Goal: Task Accomplishment & Management: Use online tool/utility

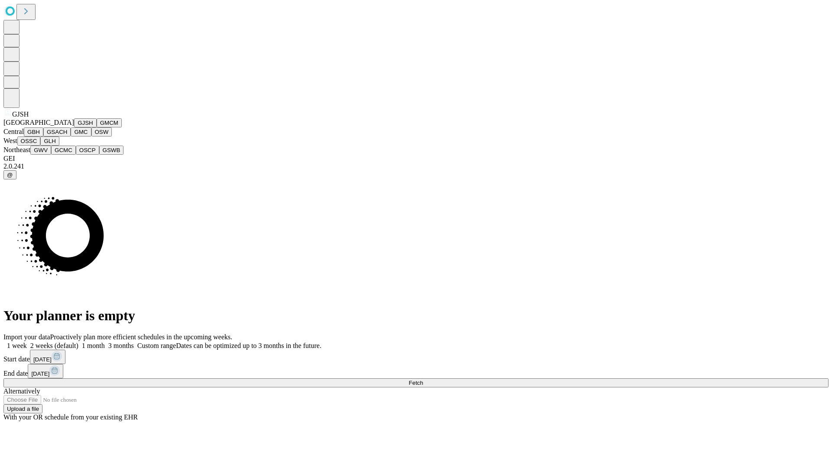
click at [74, 127] on button "GJSH" at bounding box center [85, 122] width 23 height 9
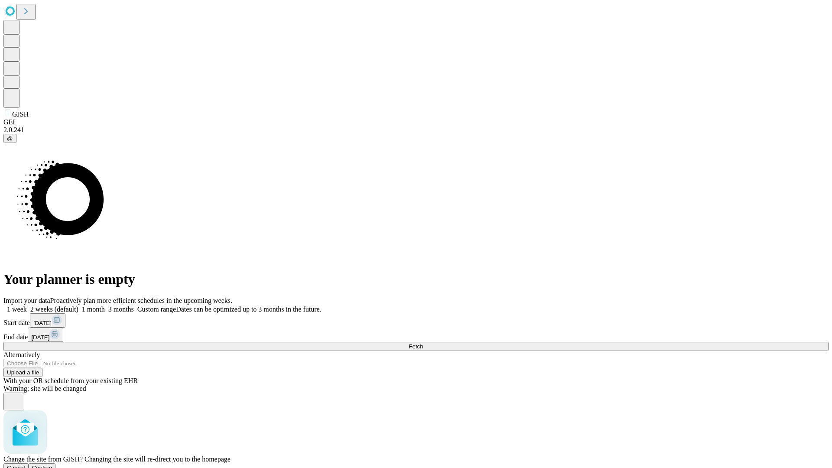
click at [52, 464] on span "Confirm" at bounding box center [42, 467] width 20 height 6
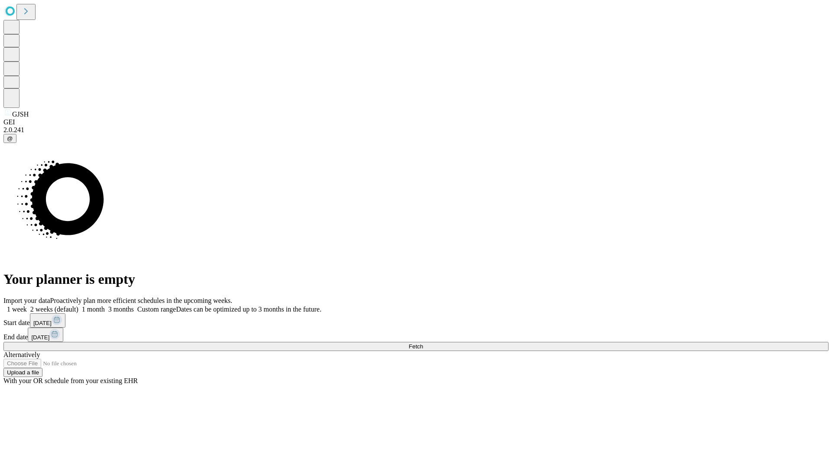
click at [78, 305] on label "2 weeks (default)" at bounding box center [53, 308] width 52 height 7
click at [423, 343] on span "Fetch" at bounding box center [416, 346] width 14 height 6
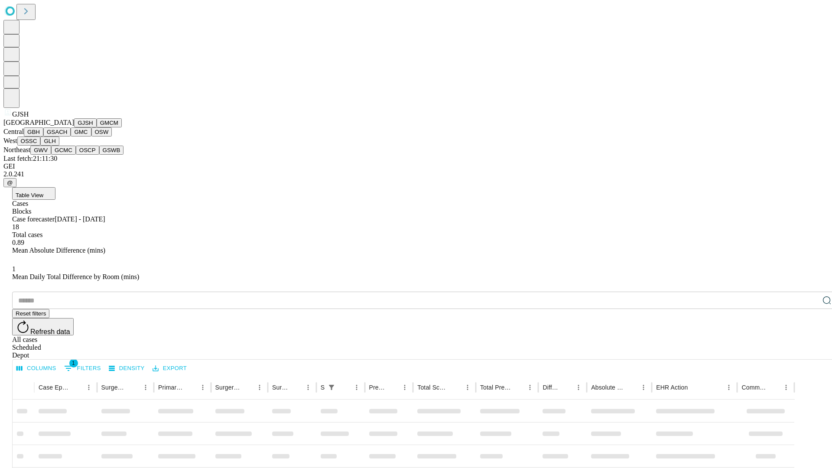
click at [97, 127] on button "GMCM" at bounding box center [109, 122] width 25 height 9
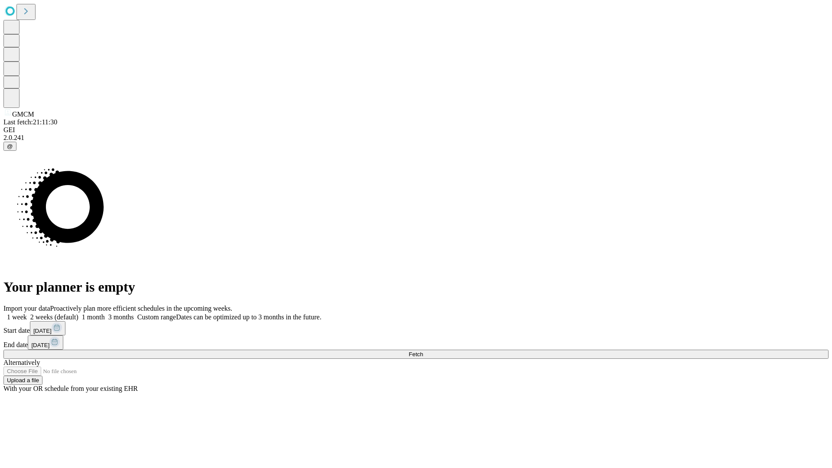
click at [78, 313] on label "2 weeks (default)" at bounding box center [53, 316] width 52 height 7
click at [423, 351] on span "Fetch" at bounding box center [416, 354] width 14 height 6
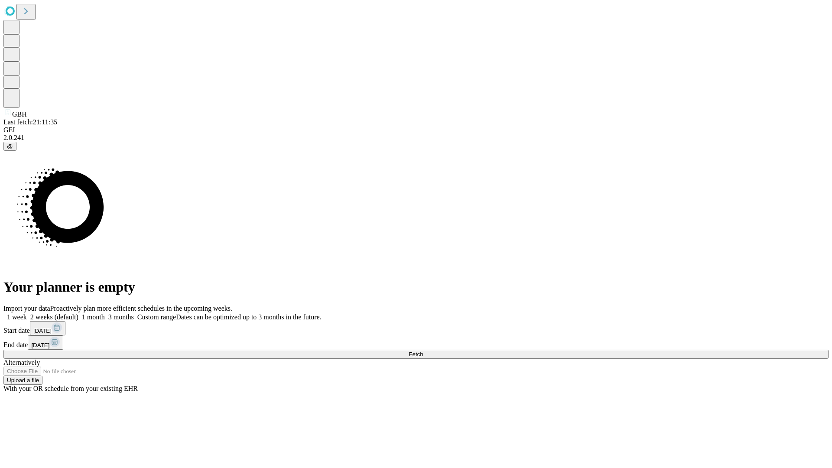
click at [78, 313] on label "2 weeks (default)" at bounding box center [53, 316] width 52 height 7
click at [423, 351] on span "Fetch" at bounding box center [416, 354] width 14 height 6
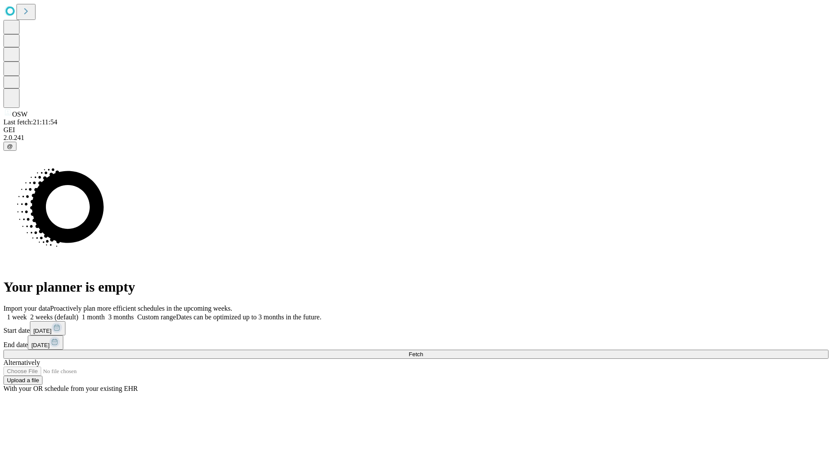
click at [78, 313] on label "2 weeks (default)" at bounding box center [53, 316] width 52 height 7
click at [423, 351] on span "Fetch" at bounding box center [416, 354] width 14 height 6
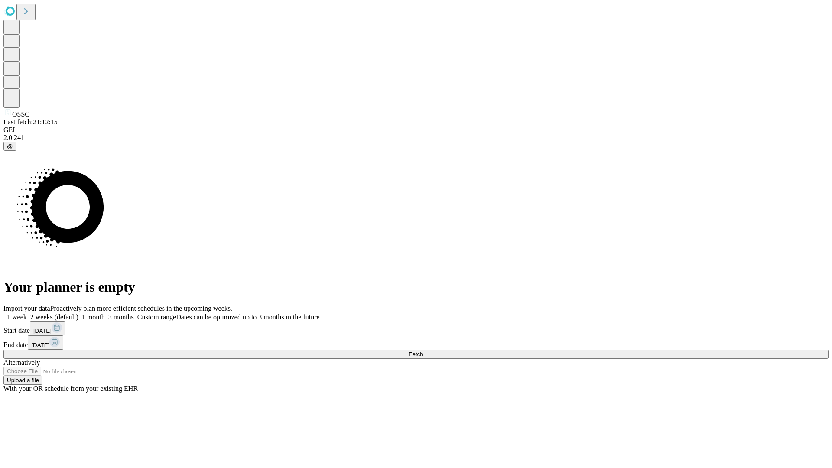
click at [78, 313] on label "2 weeks (default)" at bounding box center [53, 316] width 52 height 7
click at [423, 351] on span "Fetch" at bounding box center [416, 354] width 14 height 6
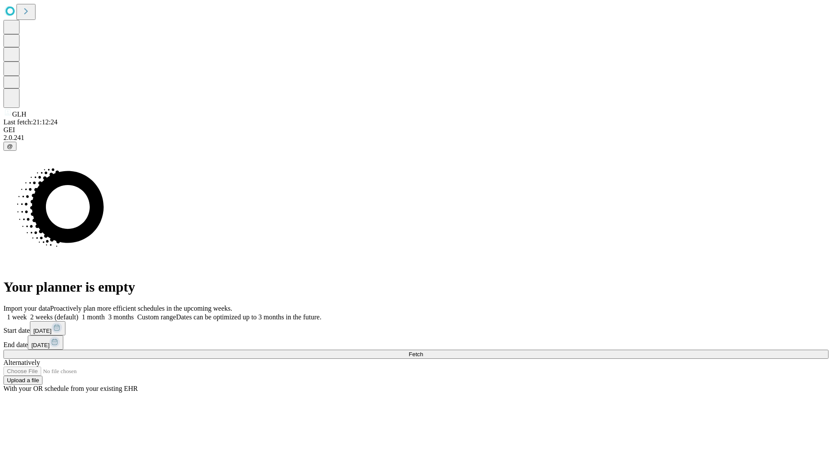
click at [78, 313] on label "2 weeks (default)" at bounding box center [53, 316] width 52 height 7
click at [423, 351] on span "Fetch" at bounding box center [416, 354] width 14 height 6
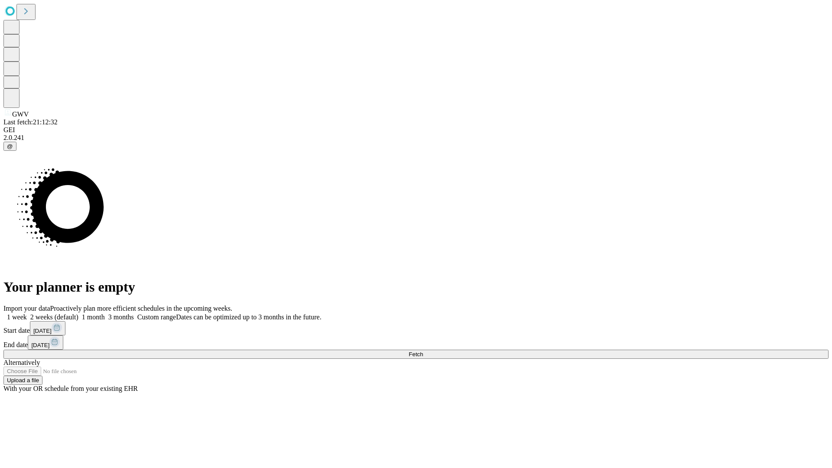
click at [78, 313] on label "2 weeks (default)" at bounding box center [53, 316] width 52 height 7
click at [423, 351] on span "Fetch" at bounding box center [416, 354] width 14 height 6
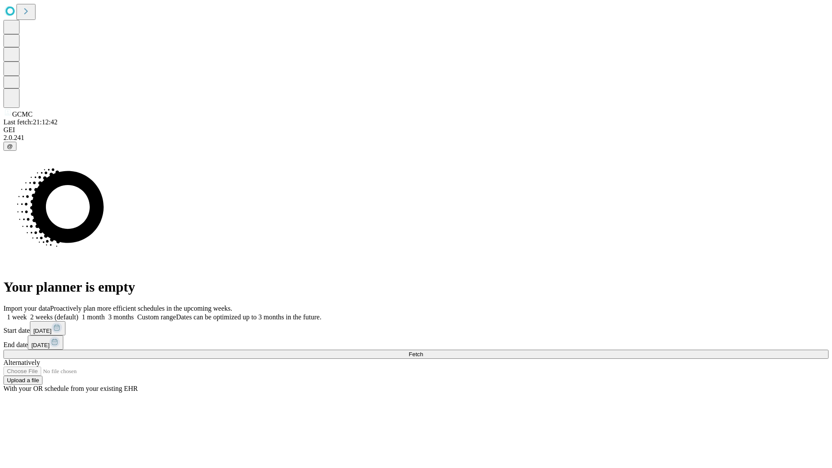
click at [78, 313] on label "2 weeks (default)" at bounding box center [53, 316] width 52 height 7
click at [423, 351] on span "Fetch" at bounding box center [416, 354] width 14 height 6
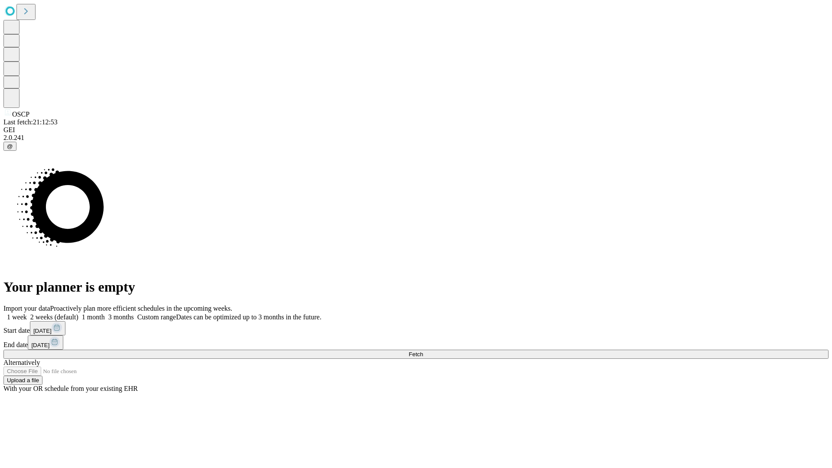
click at [423, 351] on span "Fetch" at bounding box center [416, 354] width 14 height 6
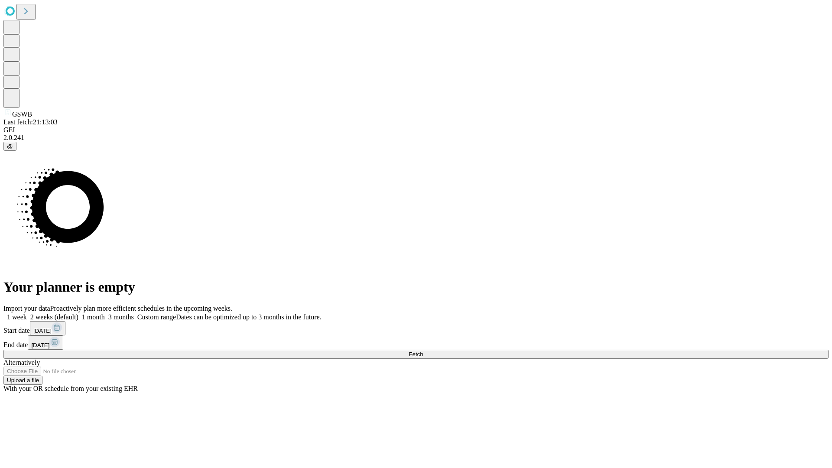
click at [78, 313] on label "2 weeks (default)" at bounding box center [53, 316] width 52 height 7
click at [423, 351] on span "Fetch" at bounding box center [416, 354] width 14 height 6
